Goal: Information Seeking & Learning: Learn about a topic

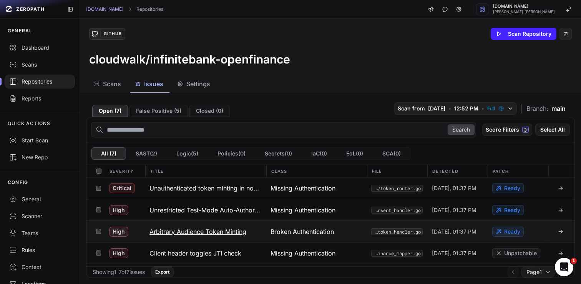
click at [219, 232] on h3 "Arbitrary Audience Token Minting" at bounding box center [198, 231] width 97 height 9
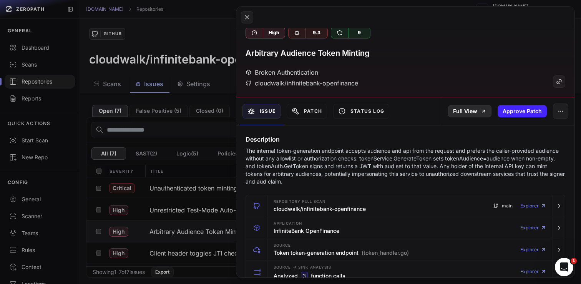
scroll to position [12, 0]
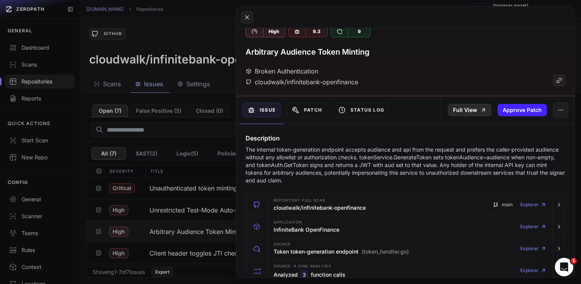
click at [476, 114] on link "Full View" at bounding box center [469, 110] width 43 height 12
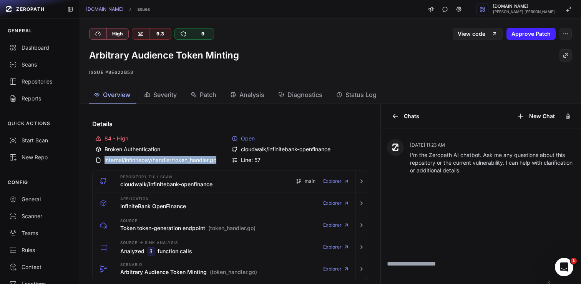
click at [222, 163] on div "internal/infinitepay/handler/token_handler.go" at bounding box center [161, 160] width 133 height 8
copy div "internal/infinitepay/handler/token_handler.go"
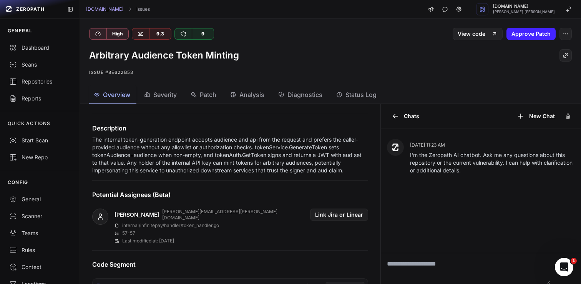
scroll to position [200, 0]
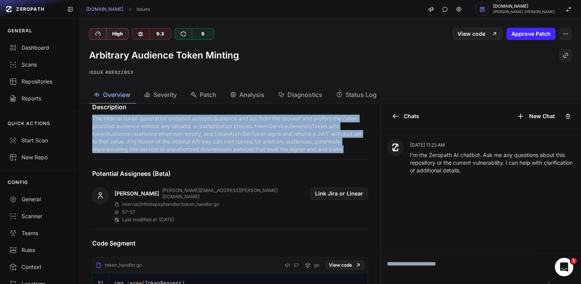
drag, startPoint x: 93, startPoint y: 118, endPoint x: 370, endPoint y: 150, distance: 279.1
click at [370, 150] on div "Description The internal token-generation endpoint accepts audience and api fro…" at bounding box center [230, 127] width 294 height 51
copy p "The internal token-generation endpoint accepts audience and api from the reques…"
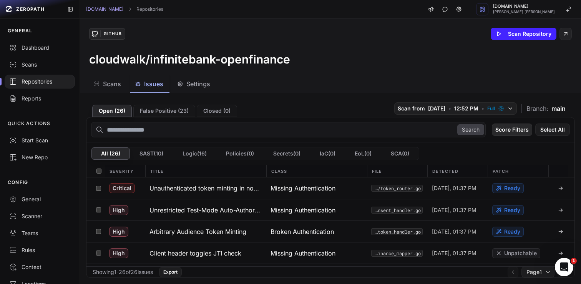
click at [507, 129] on button "Score Filters" at bounding box center [512, 129] width 40 height 12
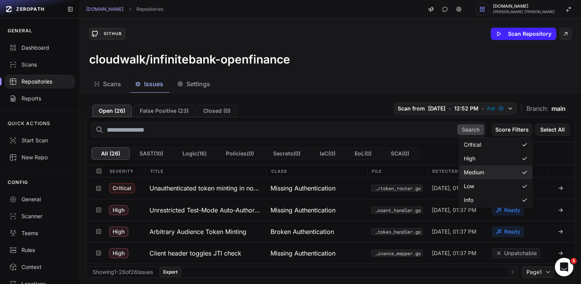
click at [483, 168] on span "Medium" at bounding box center [474, 172] width 20 height 8
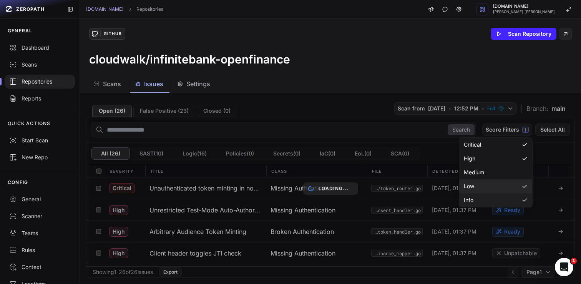
drag, startPoint x: 482, startPoint y: 183, endPoint x: 481, endPoint y: 196, distance: 13.2
click at [482, 183] on div "Low" at bounding box center [495, 186] width 73 height 14
click at [481, 196] on div "Info" at bounding box center [495, 200] width 73 height 14
click at [397, 96] on div "Loading..." at bounding box center [330, 188] width 501 height 191
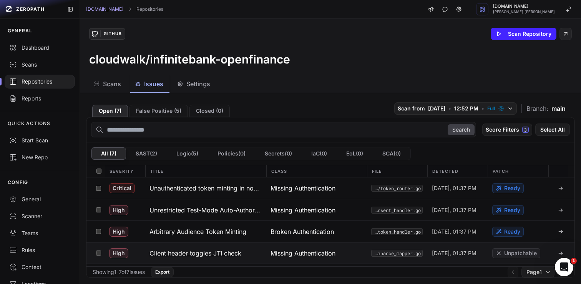
click at [219, 254] on h3 "Client header toggles JTI check" at bounding box center [196, 252] width 92 height 9
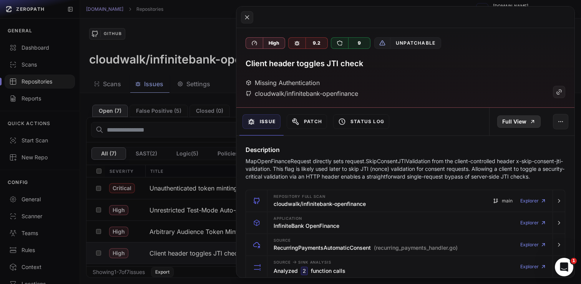
click at [510, 128] on div "Full View" at bounding box center [531, 122] width 85 height 28
click at [511, 123] on link "Full View" at bounding box center [518, 121] width 43 height 12
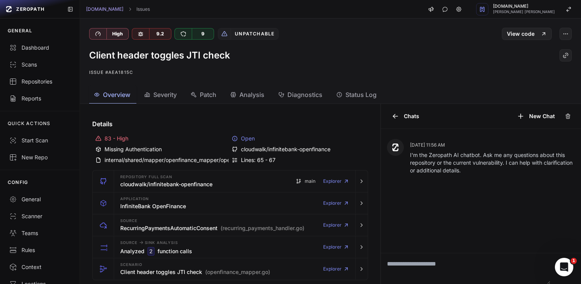
click at [190, 158] on div "internal/shared/mapper/openfinance_mapper/openfinance_mapper.go" at bounding box center [161, 160] width 133 height 8
copy div "internal/shared/mapper/openfinance_mapper/openfinance_mapper.go"
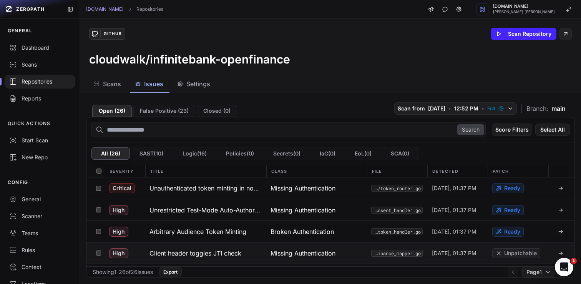
click at [223, 252] on h3 "Client header toggles JTI check" at bounding box center [196, 252] width 92 height 9
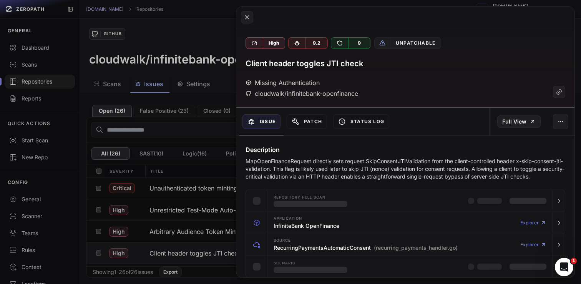
drag, startPoint x: 385, startPoint y: 168, endPoint x: 407, endPoint y: 170, distance: 22.4
click at [385, 168] on p "MapOpenFinanceRequest directly sets request.SkipConsentJTIValidation from the c…" at bounding box center [406, 168] width 320 height 23
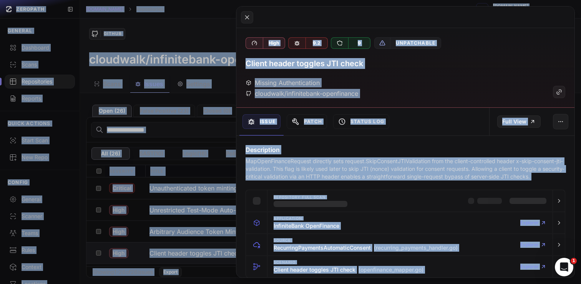
copy body "ZEROPATH GENERAL Dashboard Scans Repositories Reports QUICK ACTIONS Start Scan …"
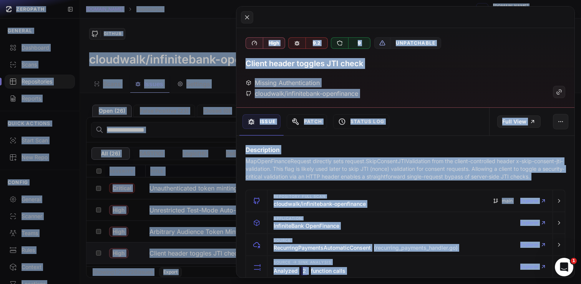
click at [519, 178] on p "MapOpenFinanceRequest directly sets request.SkipConsentJTIValidation from the c…" at bounding box center [406, 168] width 320 height 23
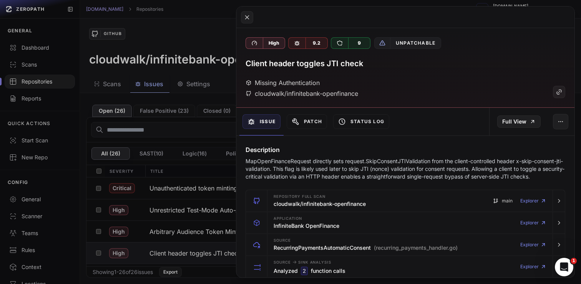
click at [519, 178] on p "MapOpenFinanceRequest directly sets request.SkipConsentJTIValidation from the c…" at bounding box center [406, 168] width 320 height 23
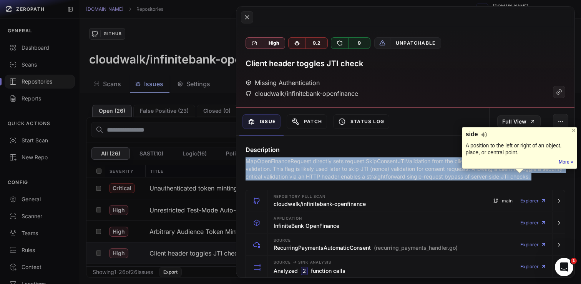
click at [519, 178] on p "MapOpenFinanceRequest directly sets request.SkipConsentJTIValidation from the c…" at bounding box center [406, 168] width 320 height 23
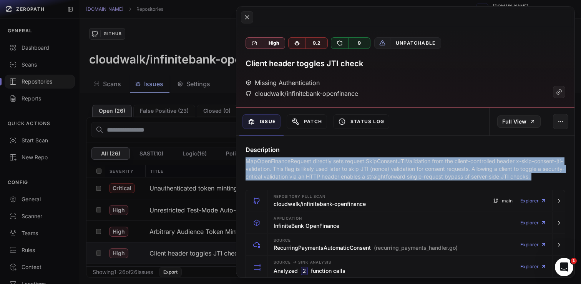
copy div "MapOpenFinanceRequest directly sets request.SkipConsentJTIValidation from the c…"
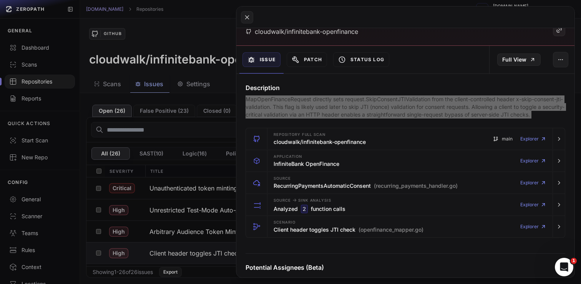
scroll to position [63, 0]
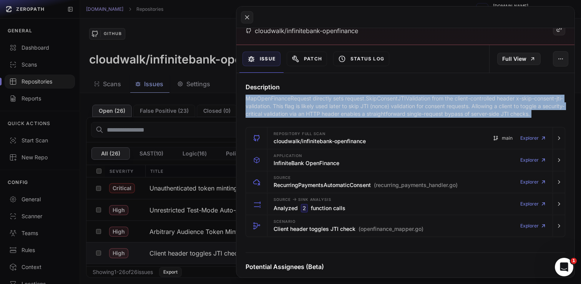
click at [251, 15] on button at bounding box center [247, 17] width 12 height 12
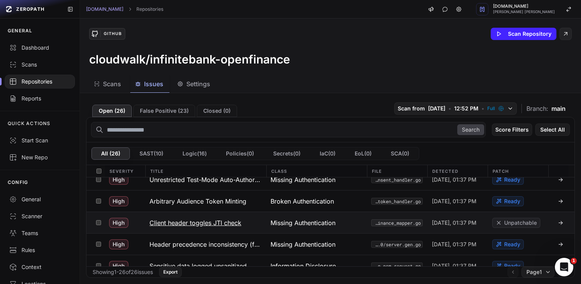
scroll to position [33, 0]
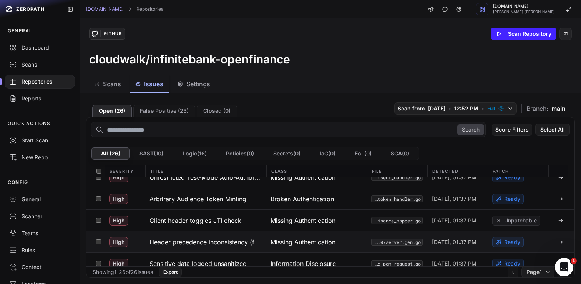
click at [224, 240] on h3 "Header precedence inconsistency (first vs last)" at bounding box center [206, 241] width 112 height 9
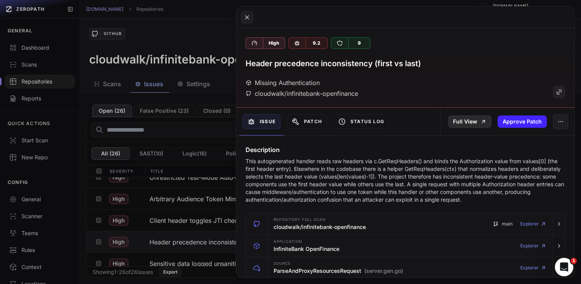
click at [470, 119] on link "Full View" at bounding box center [469, 121] width 43 height 12
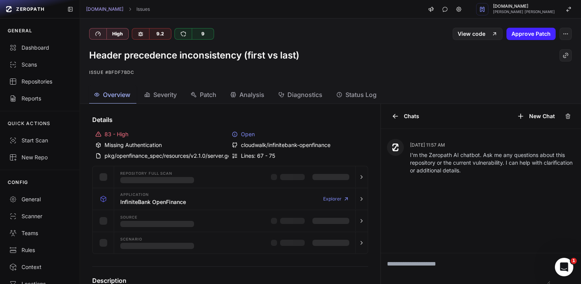
scroll to position [7, 0]
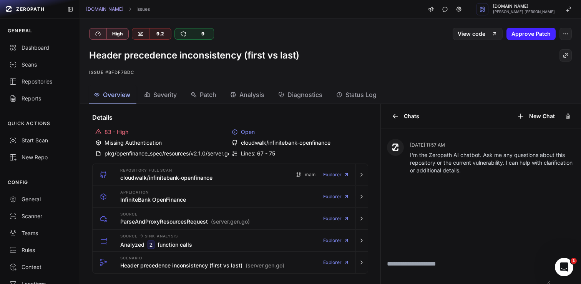
click at [208, 153] on div "pkg/openfinance_spec/resources/v2.1.0/server.gen.go" at bounding box center [161, 154] width 133 height 8
copy div "pkg/openfinance_spec/resources/v2.1.0/server.gen.go"
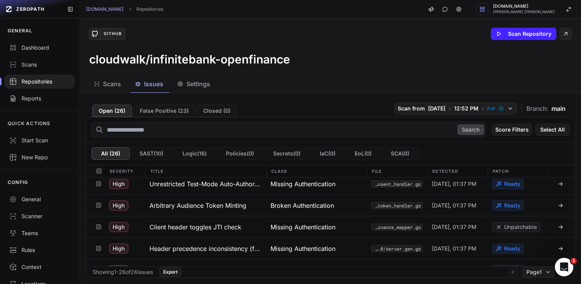
scroll to position [27, 0]
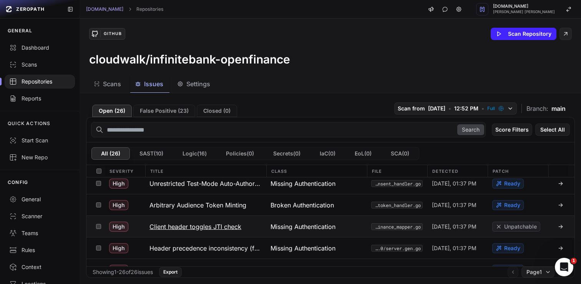
click at [228, 224] on h3 "Client header toggles JTI check" at bounding box center [196, 226] width 92 height 9
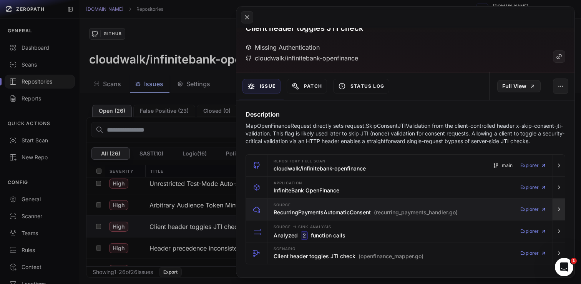
scroll to position [36, 0]
